Goal: Task Accomplishment & Management: Manage account settings

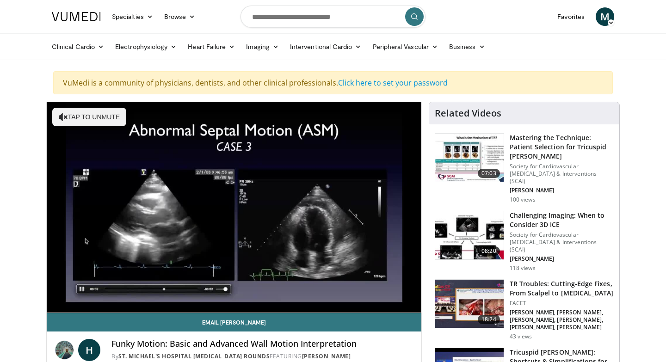
click at [604, 17] on span "M" at bounding box center [605, 16] width 19 height 19
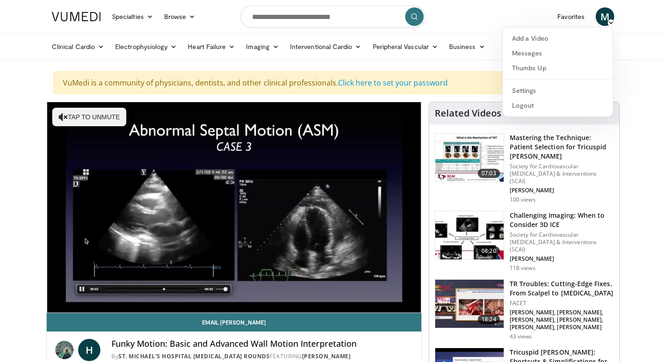
click at [604, 17] on span "M" at bounding box center [605, 16] width 19 height 19
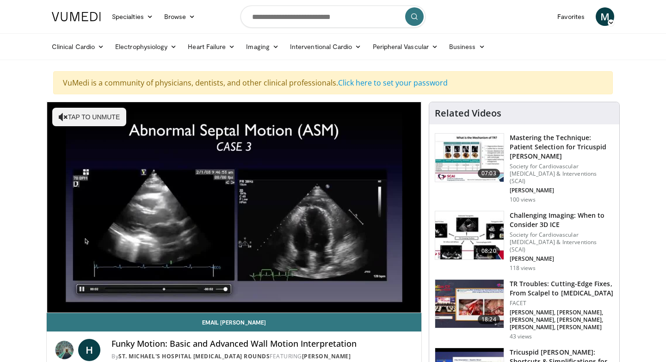
click at [609, 19] on icon at bounding box center [611, 22] width 6 height 6
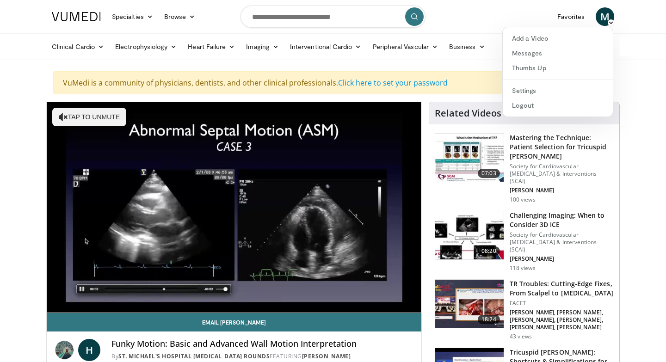
click at [609, 20] on icon at bounding box center [611, 22] width 6 height 6
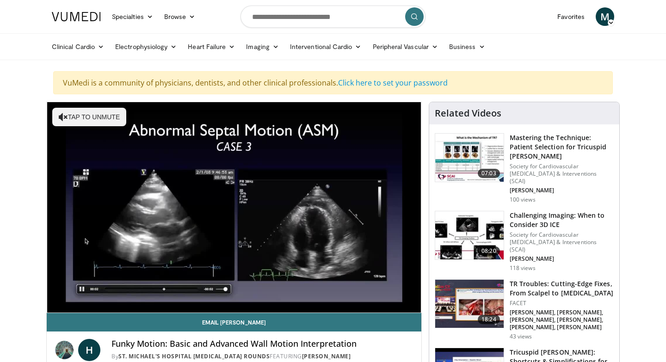
click at [613, 23] on icon at bounding box center [611, 22] width 6 height 6
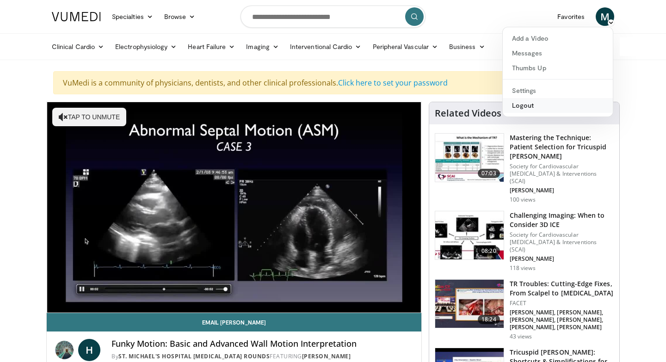
click at [537, 106] on link "Logout" at bounding box center [558, 105] width 110 height 15
